Goal: Find specific page/section: Find specific page/section

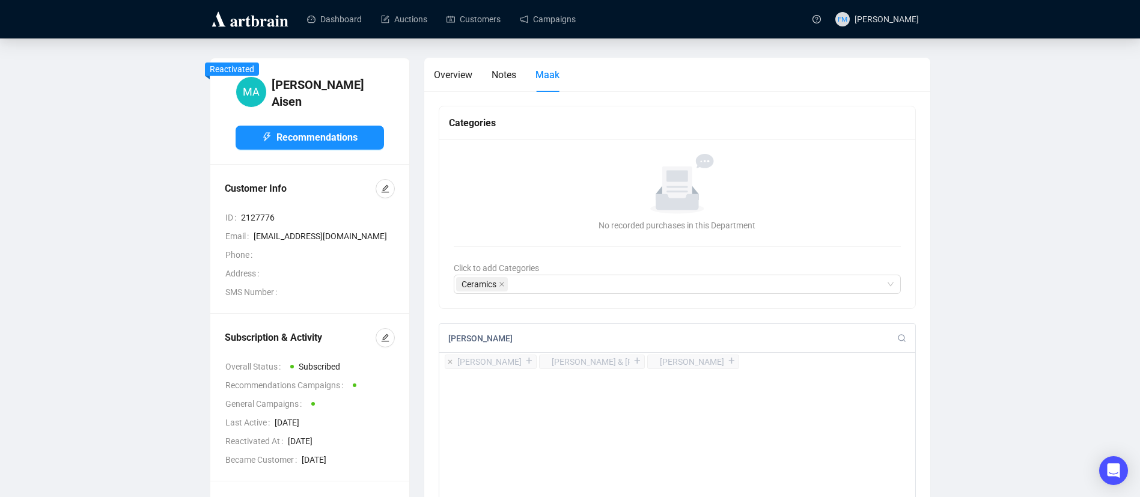
type input "Carol M"
click at [523, 361] on div "+" at bounding box center [529, 361] width 13 height 12
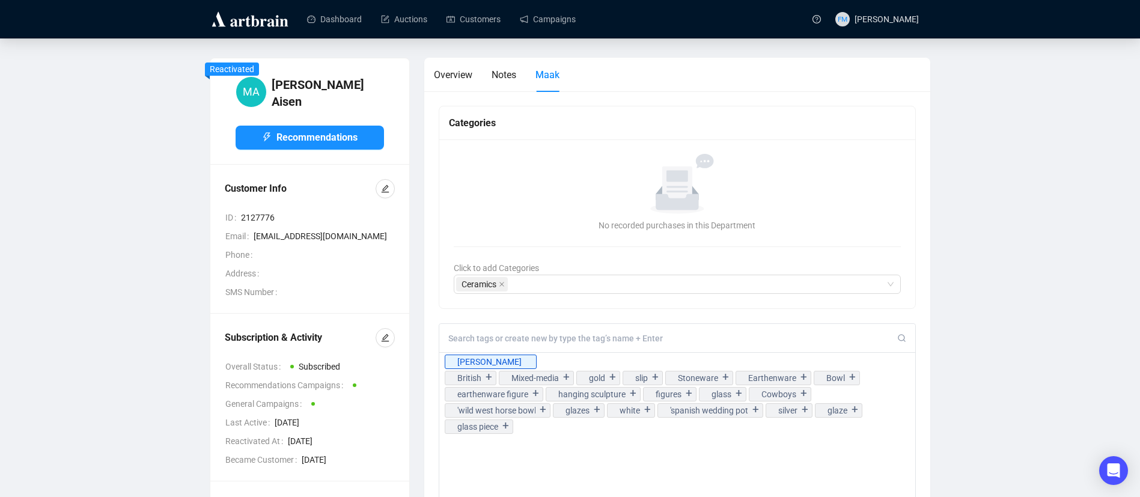
click at [605, 340] on input at bounding box center [673, 338] width 450 height 11
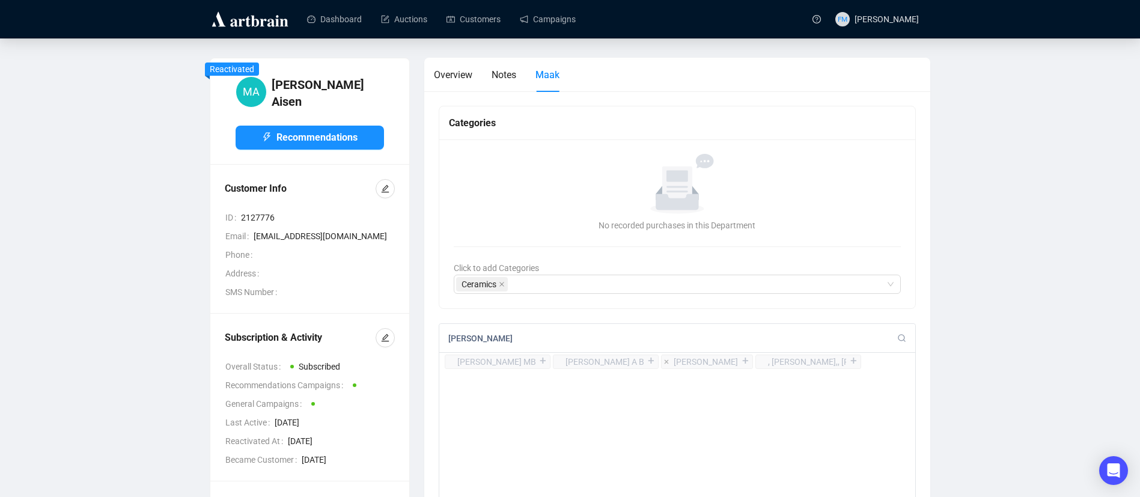
type input "Kate Malone"
click at [739, 362] on div "+" at bounding box center [745, 361] width 13 height 12
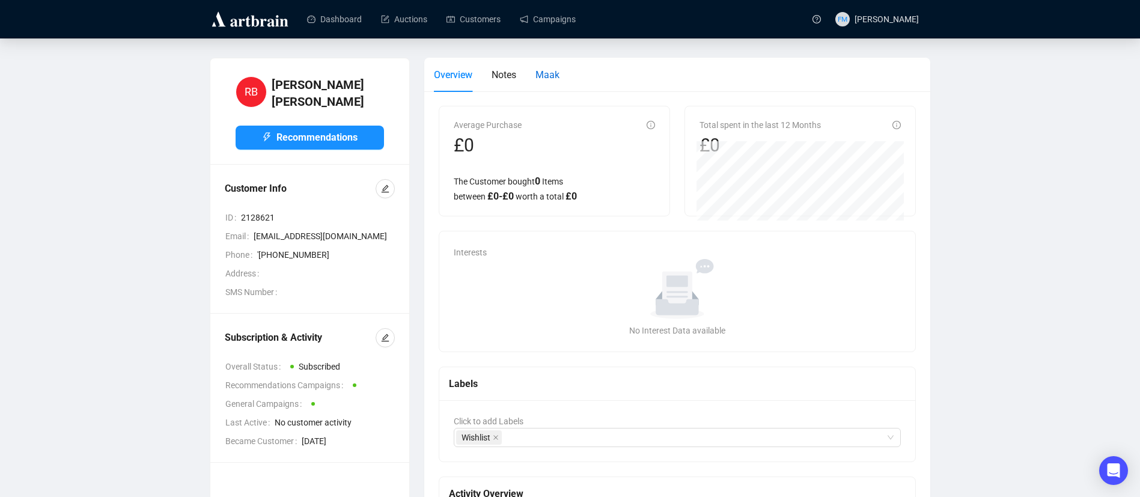
click at [552, 77] on span "Maak" at bounding box center [547, 74] width 24 height 11
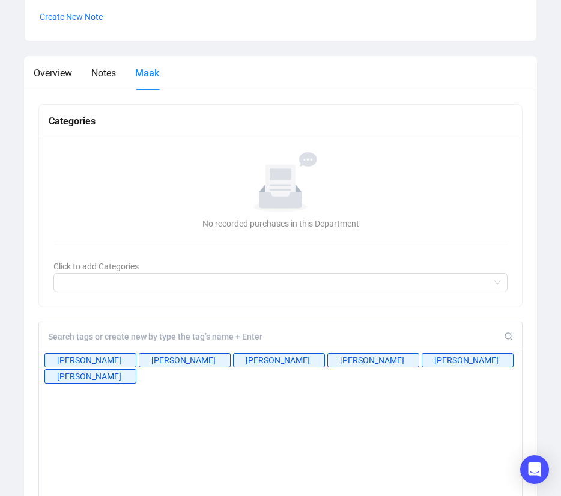
scroll to position [586, 0]
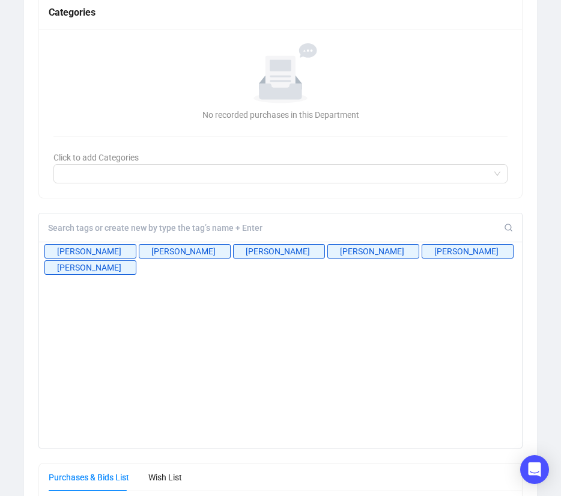
click at [91, 222] on input at bounding box center [276, 227] width 456 height 11
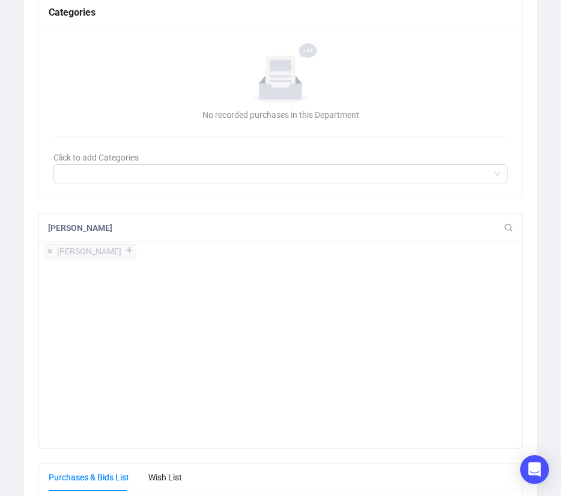
type input "[PERSON_NAME]"
click at [123, 251] on div "+" at bounding box center [129, 251] width 13 height 12
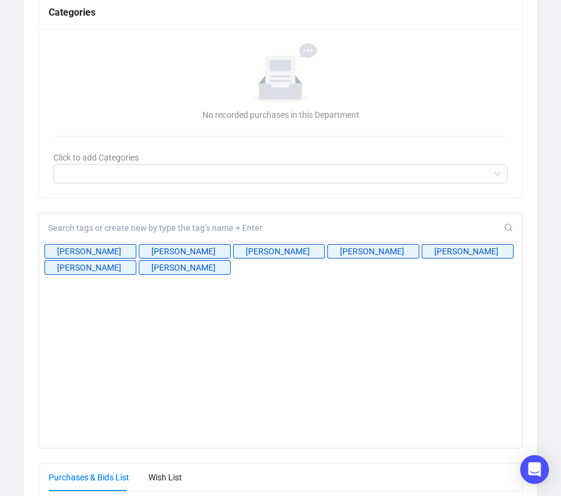
click at [75, 230] on input at bounding box center [276, 227] width 456 height 11
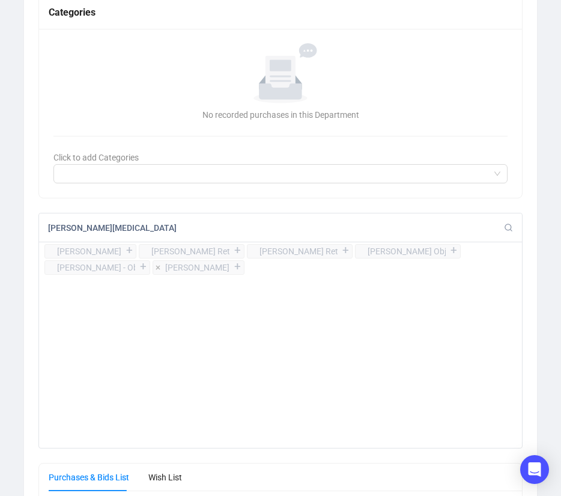
type input "[PERSON_NAME][MEDICAL_DATA]"
click at [231, 266] on div "+" at bounding box center [237, 267] width 13 height 12
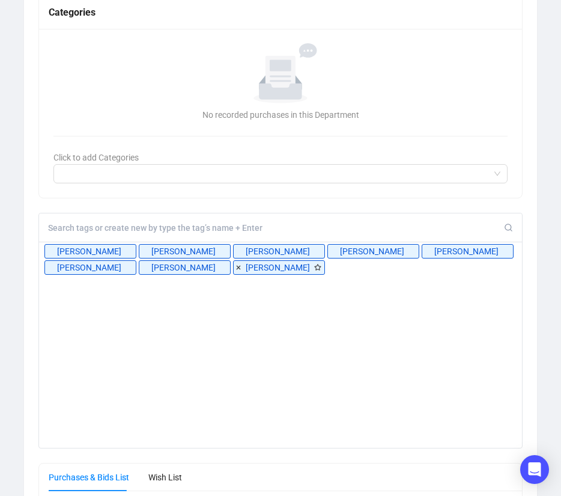
click at [214, 224] on input at bounding box center [276, 227] width 456 height 11
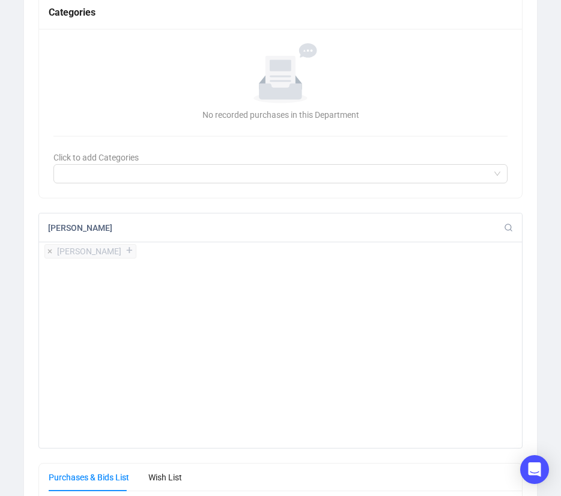
type input "[PERSON_NAME]"
click at [123, 249] on div "+" at bounding box center [129, 251] width 13 height 12
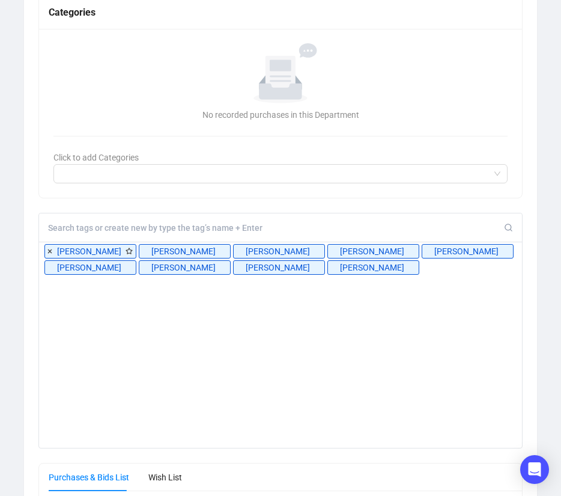
click at [130, 227] on input at bounding box center [276, 227] width 456 height 11
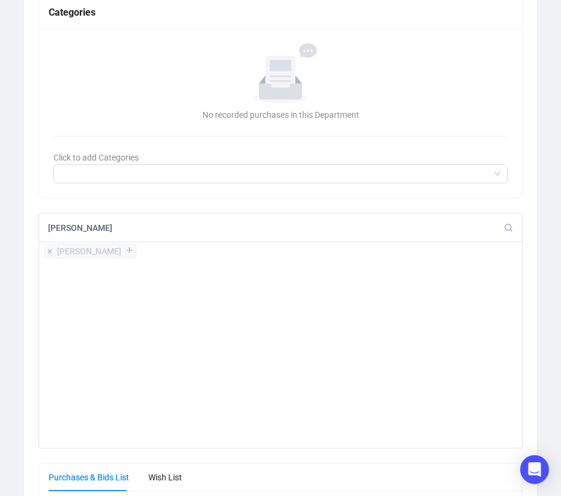
type input "[PERSON_NAME]"
click at [123, 252] on div "+" at bounding box center [129, 251] width 13 height 12
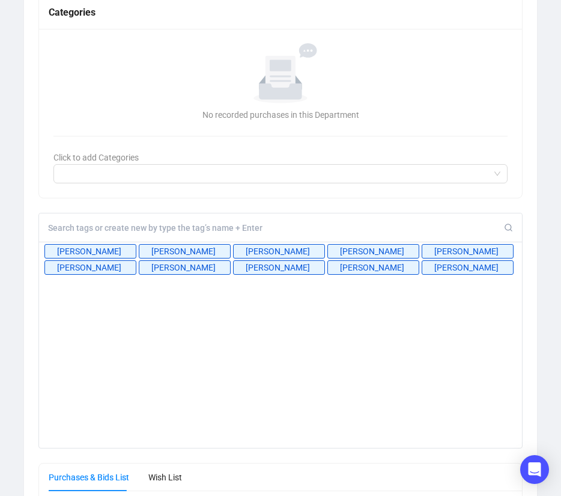
click at [94, 226] on input at bounding box center [276, 227] width 456 height 11
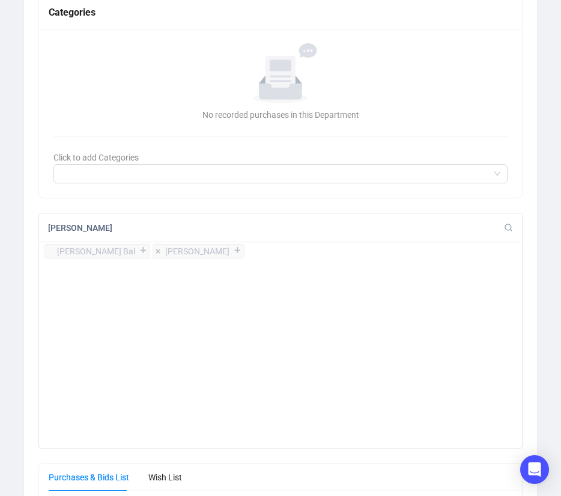
type input "[PERSON_NAME]"
click at [231, 250] on div "+" at bounding box center [237, 251] width 13 height 12
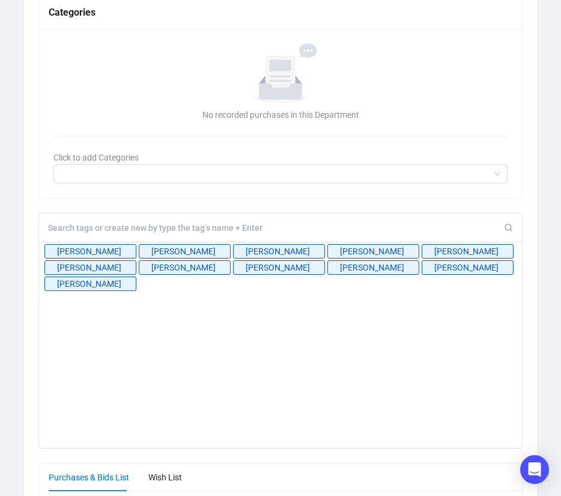
click at [142, 224] on input at bounding box center [276, 227] width 456 height 11
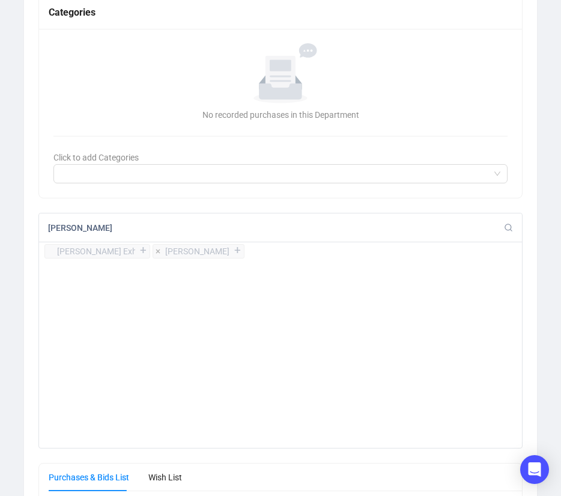
type input "[PERSON_NAME]"
click at [231, 248] on div "+" at bounding box center [237, 251] width 13 height 12
